Goal: Information Seeking & Learning: Understand process/instructions

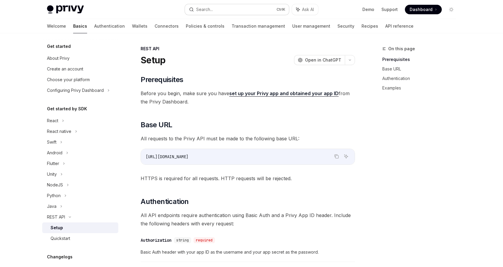
click at [226, 6] on button "Search... Ctrl K" at bounding box center [237, 9] width 104 height 11
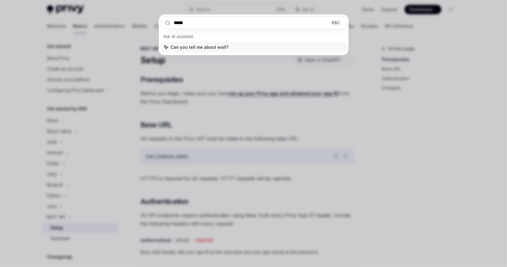
type input "******"
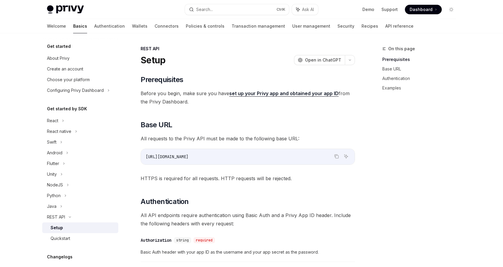
type textarea "*"
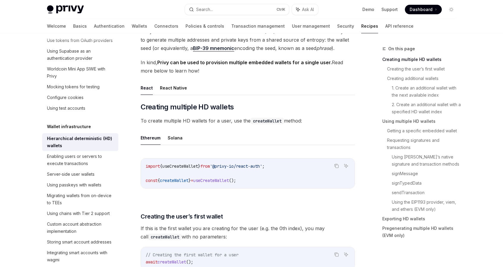
scroll to position [59, 0]
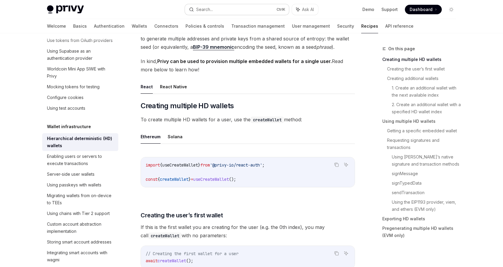
click at [219, 7] on button "Search... Ctrl K" at bounding box center [237, 9] width 104 height 11
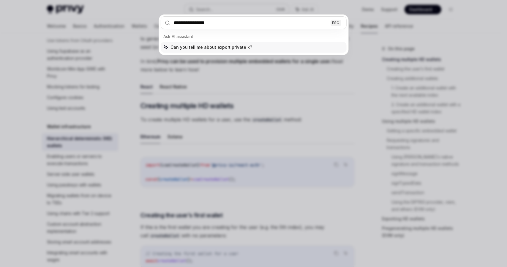
type input "**********"
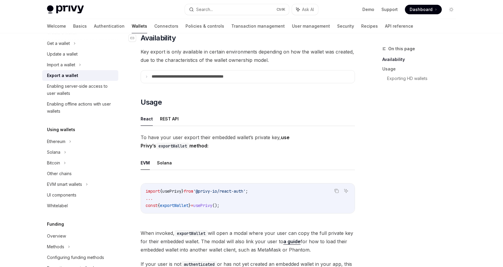
scroll to position [89, 0]
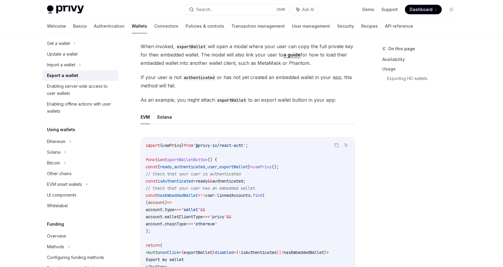
scroll to position [297, 0]
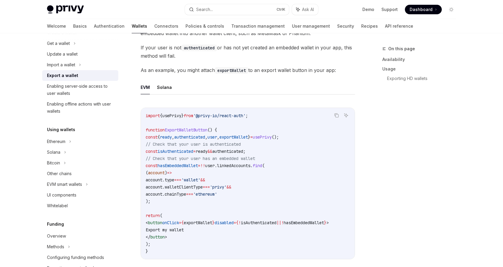
click at [181, 114] on span "usePrivy" at bounding box center [171, 115] width 19 height 5
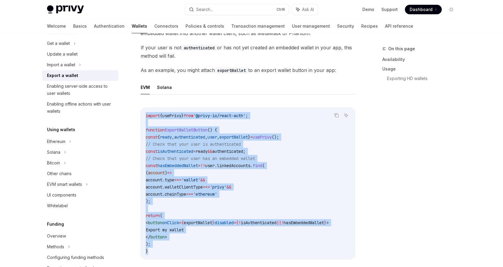
drag, startPoint x: 155, startPoint y: 250, endPoint x: 146, endPoint y: 113, distance: 137.2
click at [146, 112] on code "import { usePrivy } from '@privy-io/react-auth' ; function ExportWalletButton (…" at bounding box center [248, 183] width 204 height 143
copy code "import { usePrivy } from '@privy-io/react-auth' ; function ExportWalletButton (…"
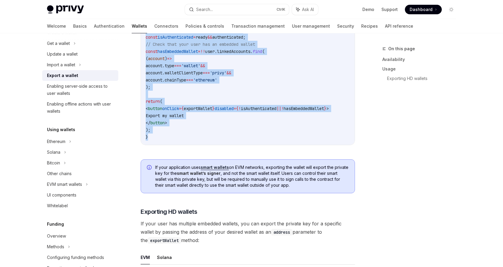
scroll to position [446, 0]
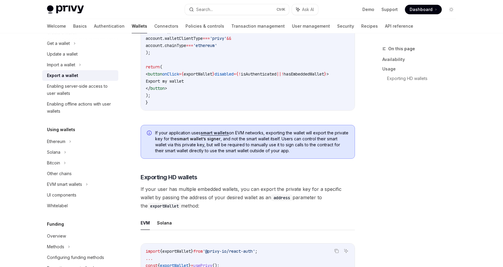
click at [392, 170] on div "On this page Availability Usage Exporting HD wallets" at bounding box center [415, 156] width 90 height 222
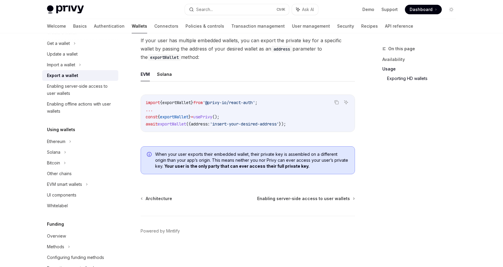
scroll to position [594, 0]
click at [73, 91] on div "Enabling server-side access to user wallets" at bounding box center [81, 90] width 68 height 14
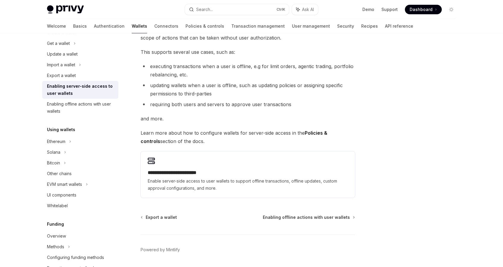
scroll to position [87, 0]
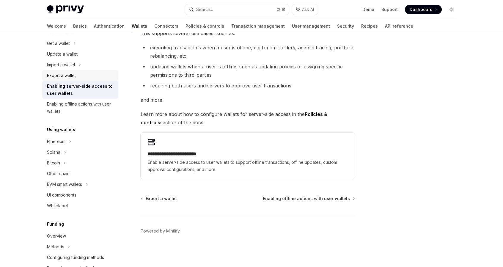
click at [66, 74] on div "Export a wallet" at bounding box center [61, 75] width 29 height 7
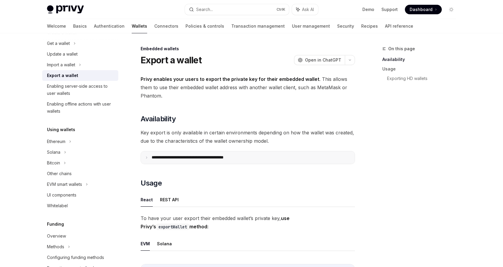
click at [149, 160] on summary "**********" at bounding box center [248, 157] width 214 height 12
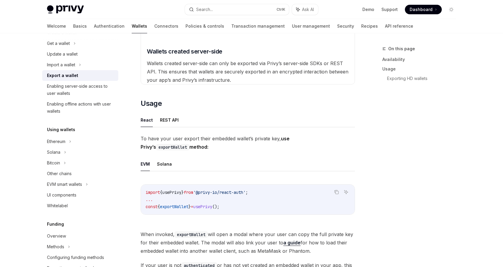
scroll to position [224, 0]
click at [167, 120] on button "REST API" at bounding box center [169, 120] width 19 height 14
type textarea "*"
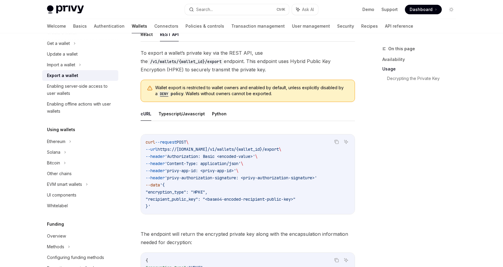
scroll to position [309, 0]
click at [335, 142] on icon "Copy the contents from the code block" at bounding box center [336, 142] width 3 height 3
